Goal: Communication & Community: Ask a question

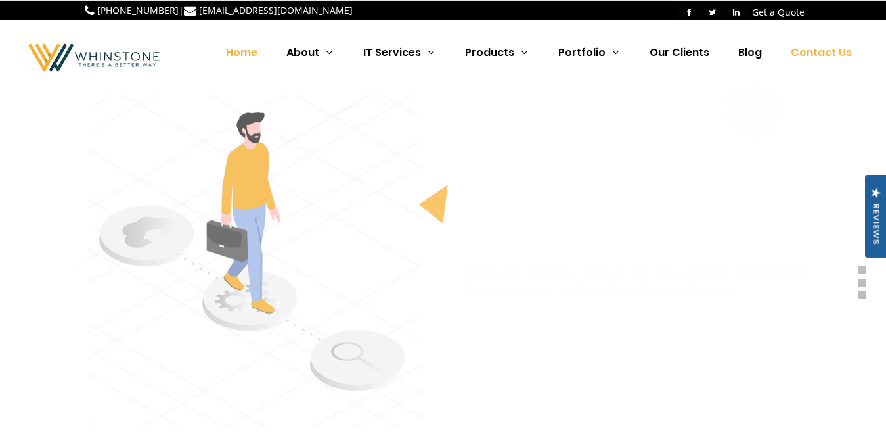
click at [821, 53] on span "Contact Us" at bounding box center [821, 52] width 61 height 15
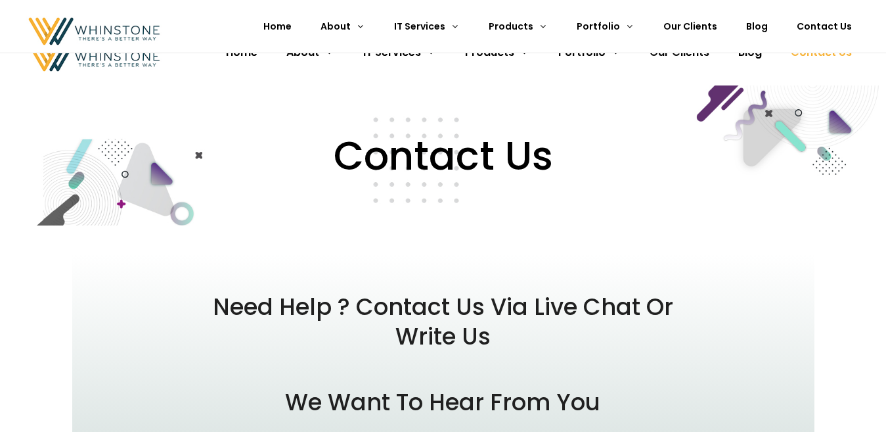
scroll to position [383, 0]
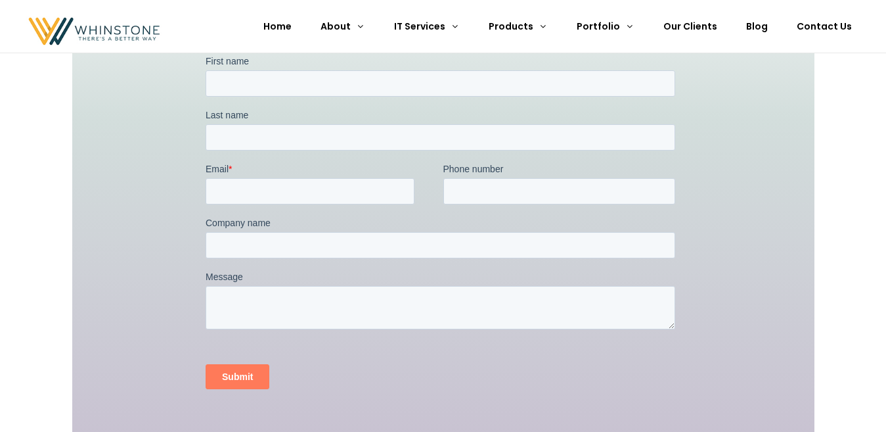
drag, startPoint x: 897, startPoint y: 157, endPoint x: 207, endPoint y: 191, distance: 690.6
click at [213, 151] on fieldset "Last name" at bounding box center [442, 135] width 475 height 54
click at [273, 137] on input "Last name" at bounding box center [440, 137] width 470 height 26
type input "Minter"
type input "Shelly"
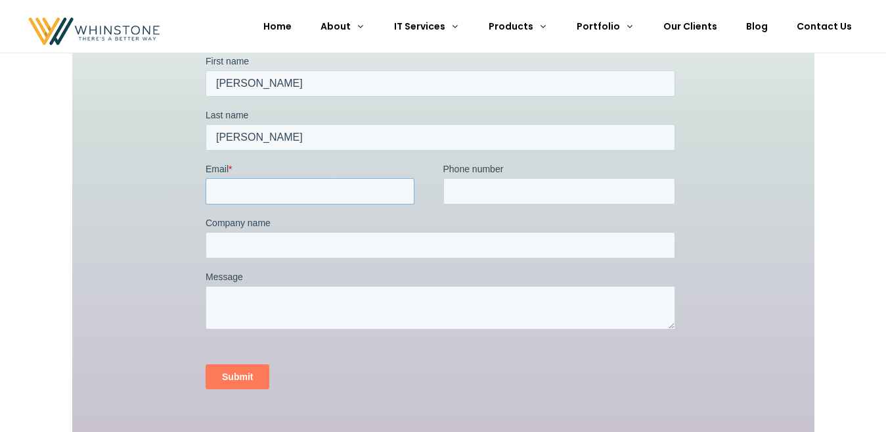
type input "Shellyminter21@outlook.com"
type input "5855144931"
type input "Sheyres Ventures"
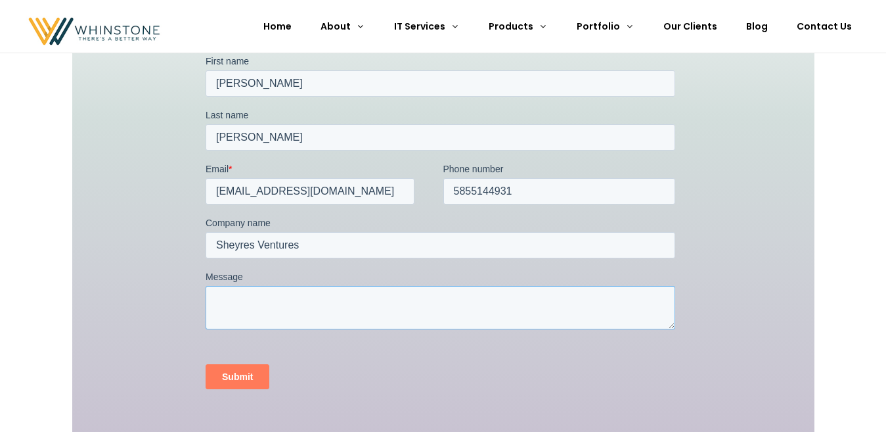
drag, startPoint x: 265, startPoint y: 298, endPoint x: 277, endPoint y: 313, distance: 19.3
click at [264, 298] on textarea "Message" at bounding box center [440, 307] width 470 height 43
paste textarea "I need website for my new business"
type textarea "I need website for my new business"
click at [237, 373] on input "Submit" at bounding box center [237, 376] width 64 height 25
